Goal: Navigation & Orientation: Find specific page/section

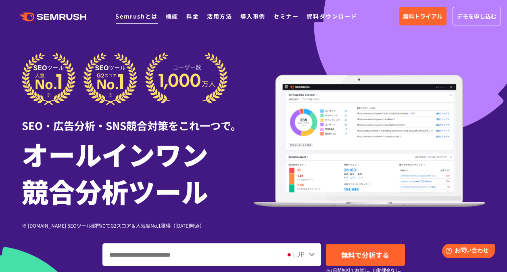
click at [145, 14] on link "Semrushとは" at bounding box center [136, 16] width 42 height 8
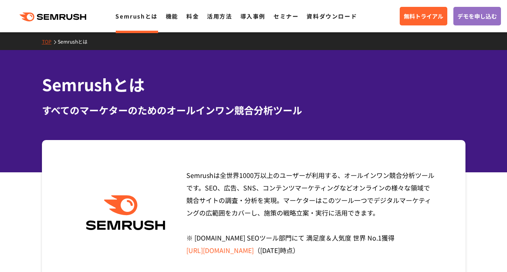
click at [75, 15] on icon at bounding box center [78, 17] width 6 height 6
